Goal: Information Seeking & Learning: Understand process/instructions

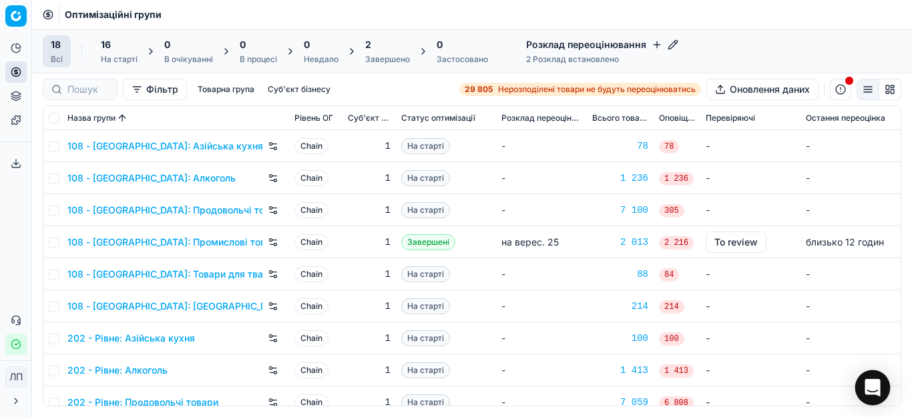
click at [867, 390] on icon "Open Intercom Messenger" at bounding box center [871, 387] width 15 height 17
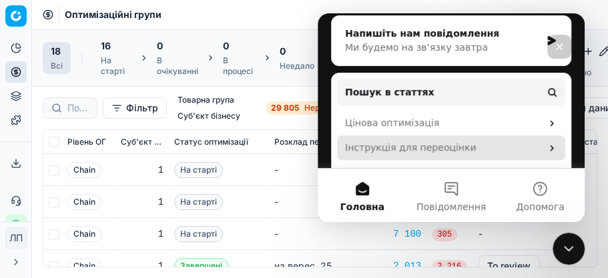
scroll to position [208, 0]
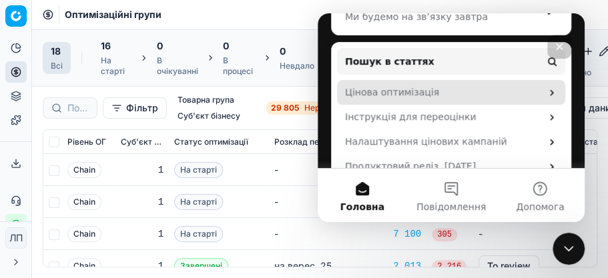
click at [402, 85] on div "Цінова оптимізація" at bounding box center [443, 92] width 196 height 14
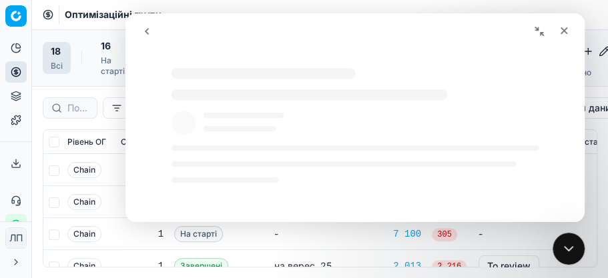
select select "uk"
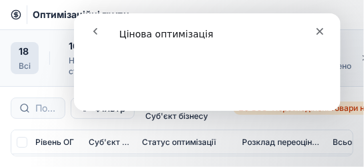
scroll to position [4820, 0]
click at [93, 31] on icon "go back" at bounding box center [94, 30] width 11 height 11
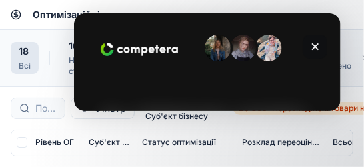
click at [313, 47] on icon "Закрити" at bounding box center [315, 46] width 7 height 7
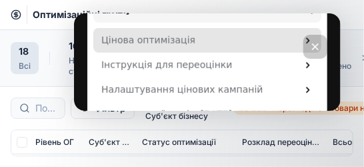
scroll to position [266, 0]
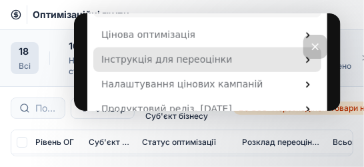
click at [180, 52] on div "Інструкція для переоцінки" at bounding box center [199, 59] width 196 height 14
click at [289, 52] on div "Інструкція для переоцінки" at bounding box center [199, 59] width 196 height 14
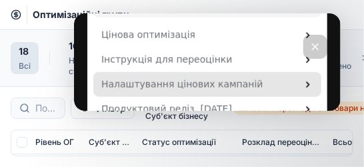
click at [148, 77] on div "Налаштування цінових кампаній" at bounding box center [199, 84] width 196 height 14
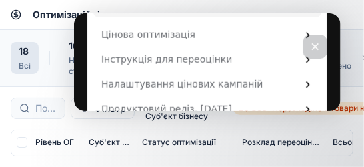
click at [315, 43] on icon "Закрити" at bounding box center [315, 46] width 11 height 11
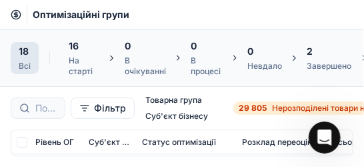
scroll to position [0, 0]
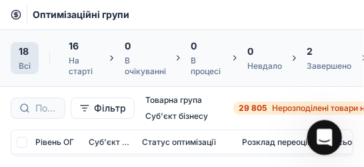
click at [318, 132] on icon "Відкрити програму для спілкування Intercom" at bounding box center [323, 136] width 22 height 22
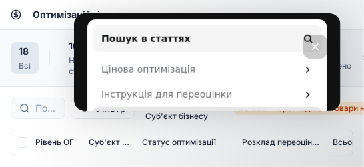
scroll to position [240, 0]
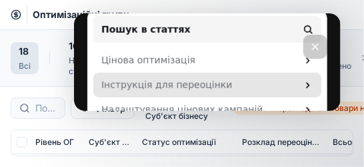
click at [190, 77] on div "Інструкція для переоцінки" at bounding box center [199, 84] width 196 height 14
click at [132, 77] on div "Інструкція для переоцінки" at bounding box center [199, 84] width 196 height 14
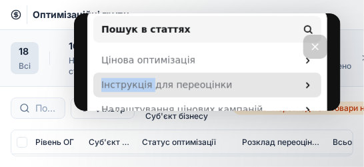
click at [132, 77] on div "Інструкція для переоцінки" at bounding box center [199, 84] width 196 height 14
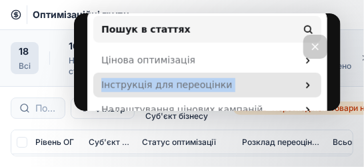
click at [132, 77] on div "Інструкція для переоцінки" at bounding box center [199, 84] width 196 height 14
click at [302, 79] on icon "Месенджер Intercom" at bounding box center [307, 84] width 11 height 11
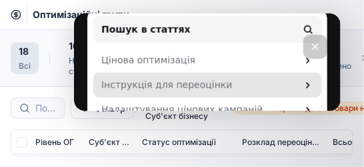
click at [302, 79] on icon "Месенджер Intercom" at bounding box center [307, 84] width 11 height 11
click at [113, 77] on div "Інструкція для переоцінки" at bounding box center [199, 84] width 196 height 14
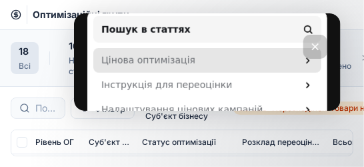
click at [146, 47] on div "Цінова оптимізація" at bounding box center [207, 59] width 228 height 25
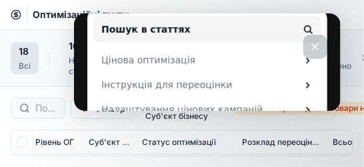
click at [310, 50] on icon "Закрити" at bounding box center [315, 46] width 11 height 11
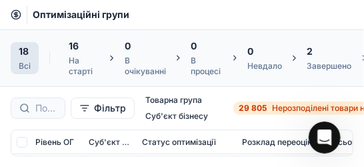
scroll to position [27, 0]
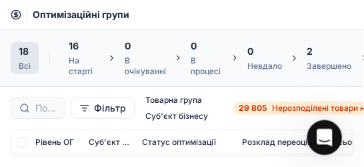
click at [325, 131] on icon "Відкрити програму для спілкування Intercom" at bounding box center [323, 136] width 22 height 22
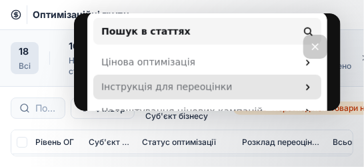
scroll to position [240, 0]
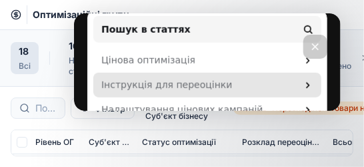
click at [200, 77] on div "Інструкція для переоцінки" at bounding box center [199, 84] width 196 height 14
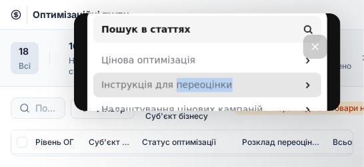
click at [200, 77] on div "Інструкція для переоцінки" at bounding box center [199, 84] width 196 height 14
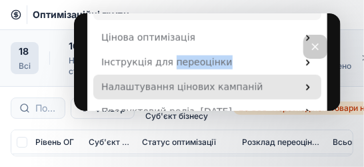
scroll to position [266, 0]
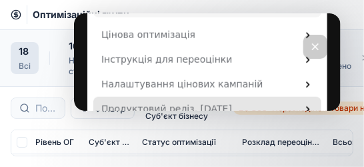
click at [155, 101] on div "Продуктовий реліз. [DATE]" at bounding box center [199, 108] width 196 height 14
click at [127, 101] on div "Продуктовий реліз. [DATE]" at bounding box center [199, 108] width 196 height 14
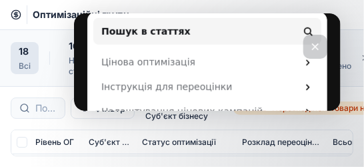
click at [309, 47] on div "Закрити" at bounding box center [315, 46] width 24 height 24
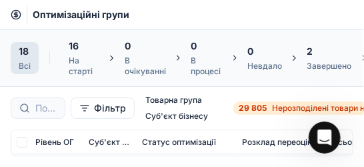
scroll to position [0, 0]
